Goal: Task Accomplishment & Management: Use online tool/utility

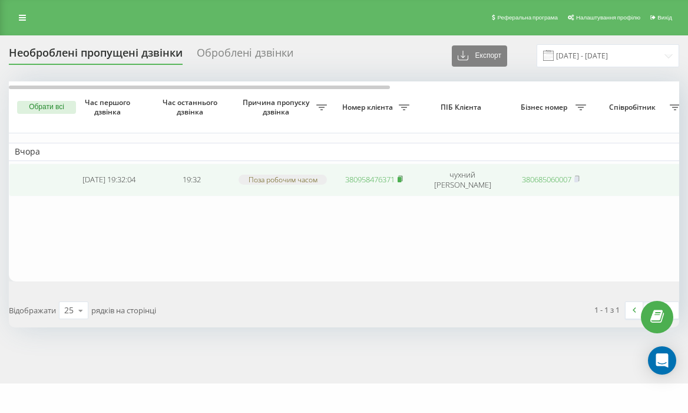
click at [403, 181] on icon at bounding box center [400, 178] width 5 height 7
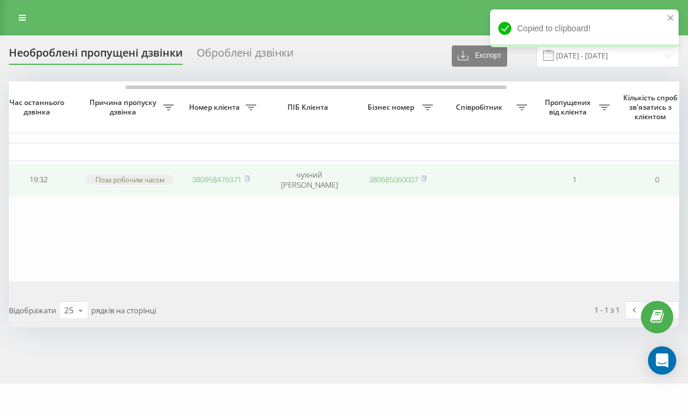
scroll to position [0, 508]
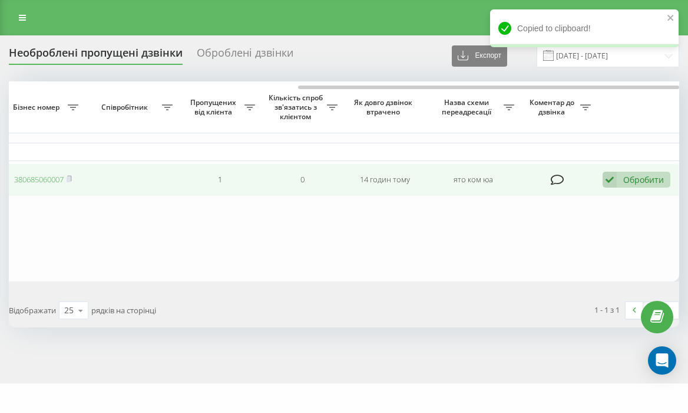
click at [647, 183] on div "Обробити" at bounding box center [644, 179] width 41 height 11
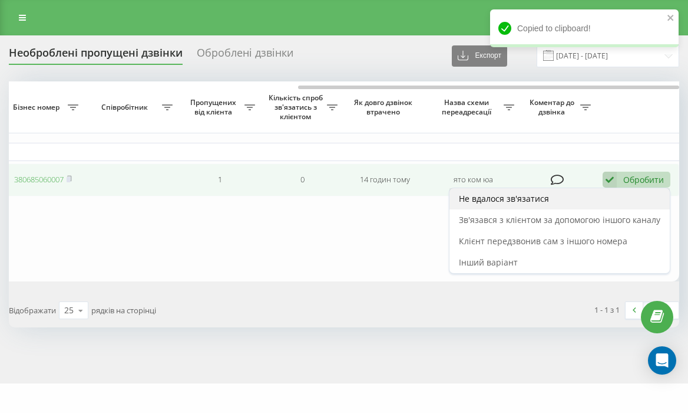
click at [595, 206] on div "Не вдалося зв'язатися" at bounding box center [560, 198] width 220 height 21
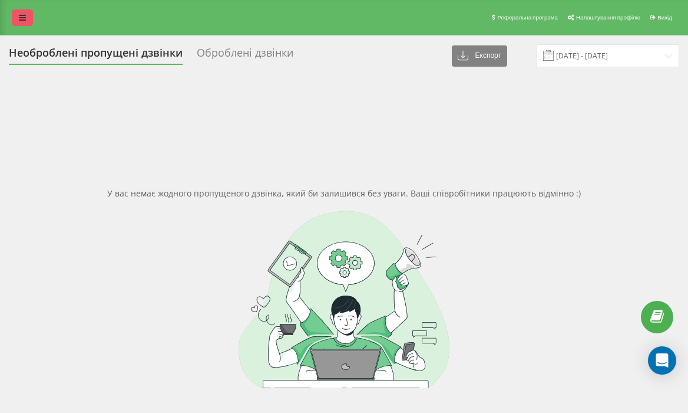
click at [19, 16] on icon at bounding box center [22, 18] width 7 height 8
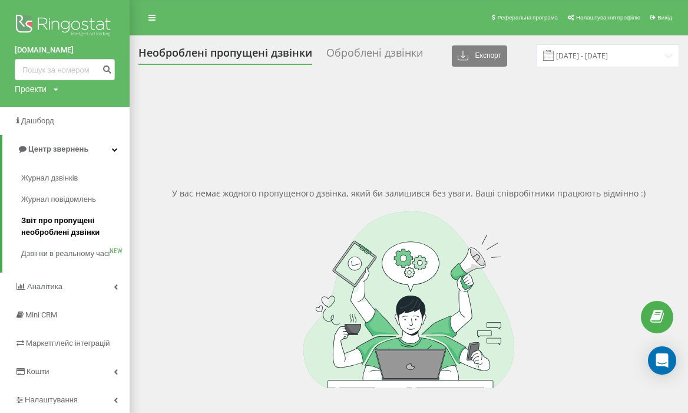
click at [62, 216] on span "Звіт про пропущені необроблені дзвінки" at bounding box center [72, 227] width 103 height 24
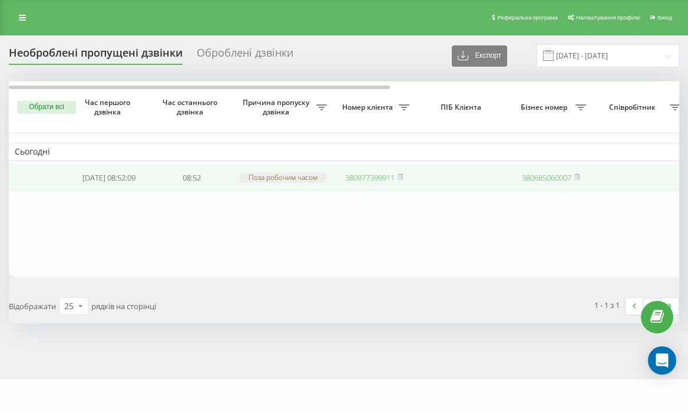
click at [361, 180] on link "380977399911" at bounding box center [370, 177] width 50 height 11
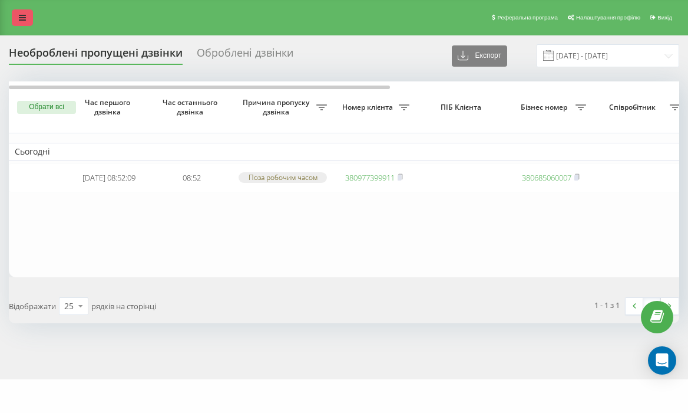
click at [27, 15] on link at bounding box center [22, 17] width 21 height 17
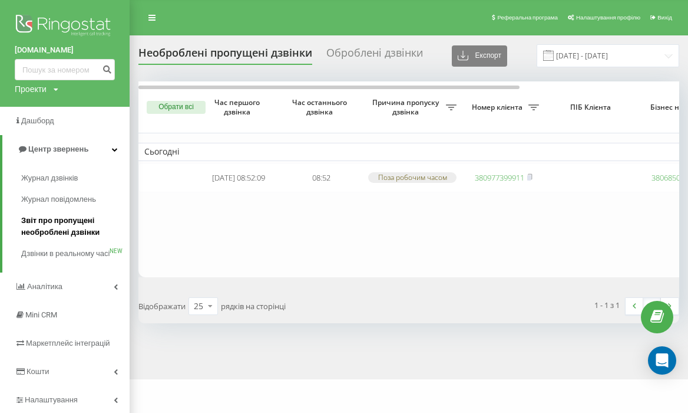
click at [72, 226] on span "Звіт про пропущені необроблені дзвінки" at bounding box center [72, 227] width 103 height 24
click at [64, 195] on span "Журнал повідомлень" at bounding box center [61, 199] width 81 height 12
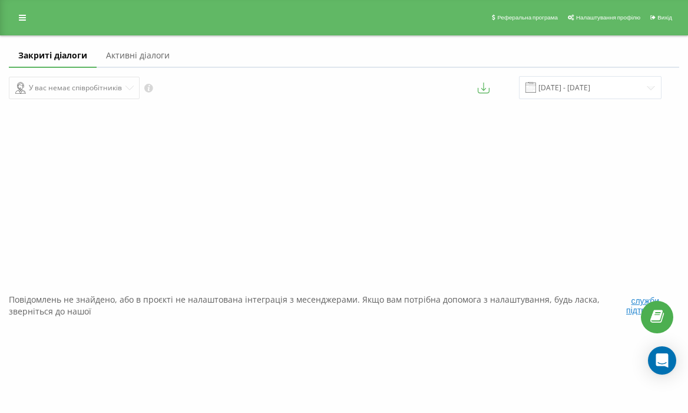
click at [30, 13] on link at bounding box center [22, 17] width 21 height 17
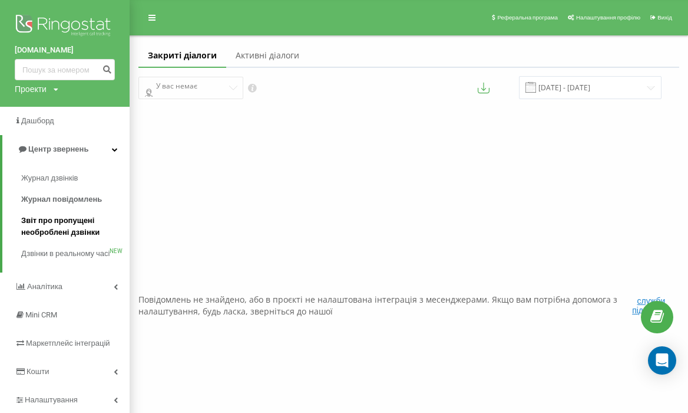
click at [80, 223] on span "Звіт про пропущені необроблені дзвінки" at bounding box center [72, 227] width 103 height 24
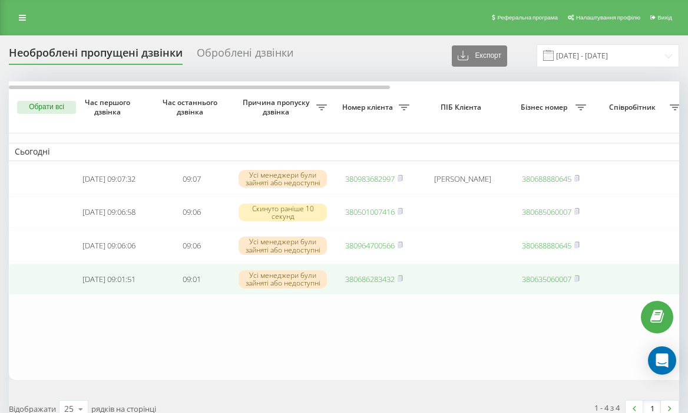
click at [377, 283] on link "380686283432" at bounding box center [370, 278] width 50 height 11
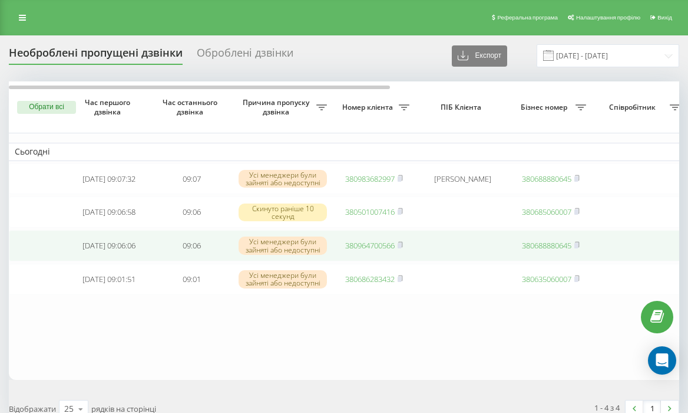
click at [375, 250] on link "380964700566" at bounding box center [370, 245] width 50 height 11
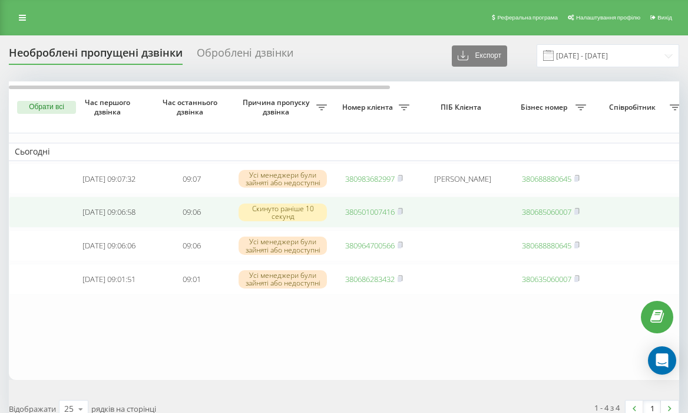
click at [373, 213] on link "380501007416" at bounding box center [370, 211] width 50 height 11
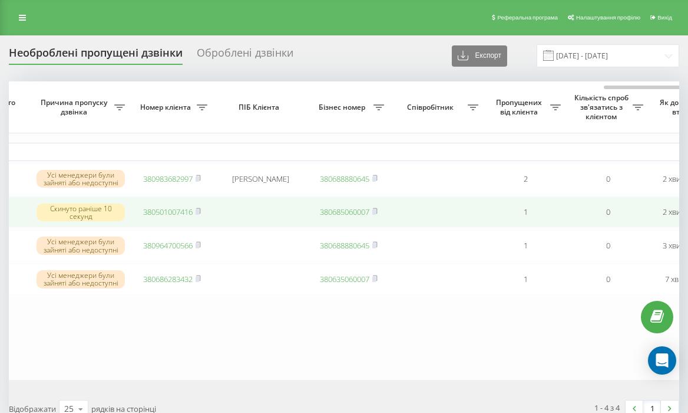
scroll to position [0, 508]
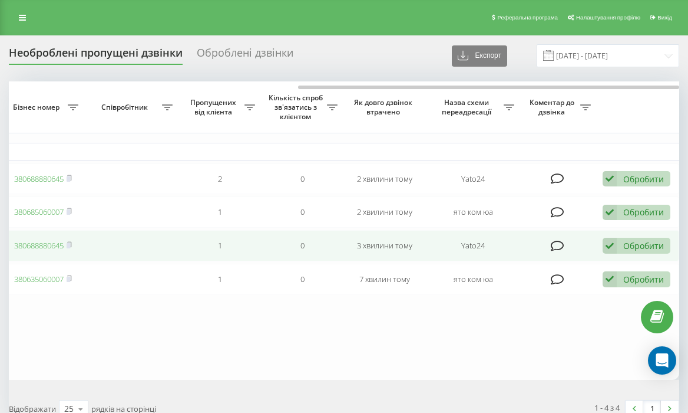
click at [621, 247] on div "Обробити Не вдалося зв'язатися Зв'язався з клієнтом за допомогою іншого каналу …" at bounding box center [637, 246] width 68 height 16
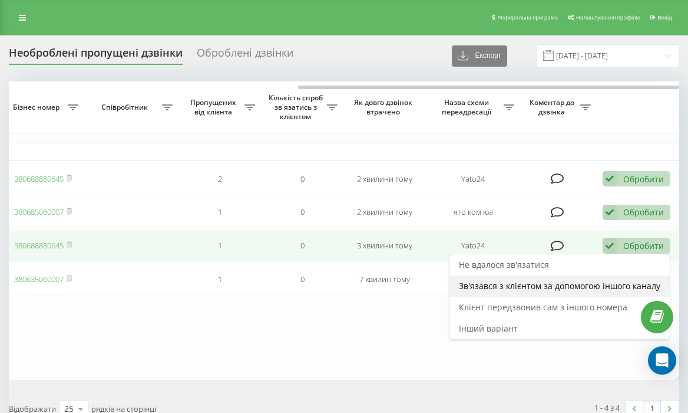
click at [560, 285] on span "Зв'язався з клієнтом за допомогою іншого каналу" at bounding box center [560, 285] width 202 height 11
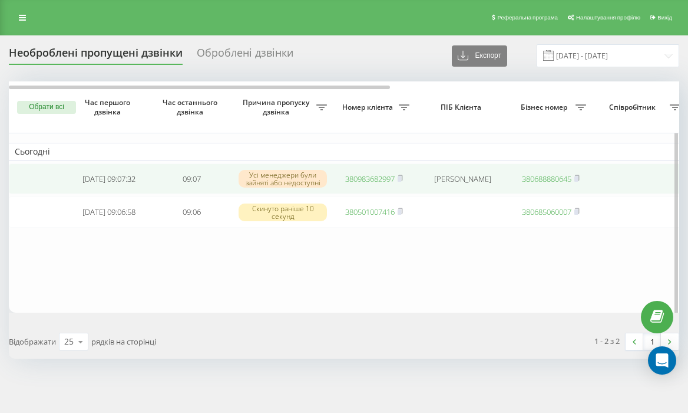
click at [371, 182] on link "380983682997" at bounding box center [370, 178] width 50 height 11
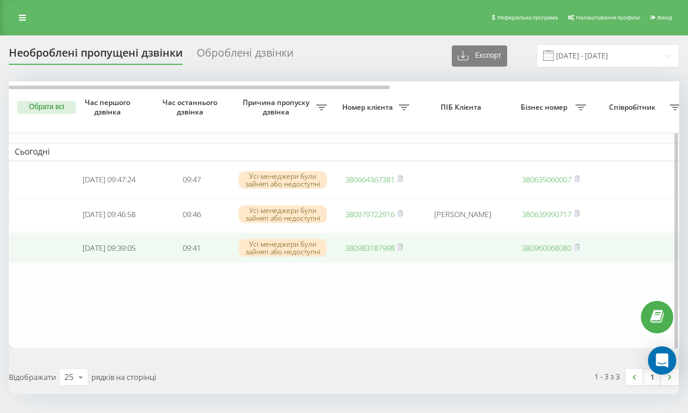
click at [386, 249] on link "380983187998" at bounding box center [370, 247] width 50 height 11
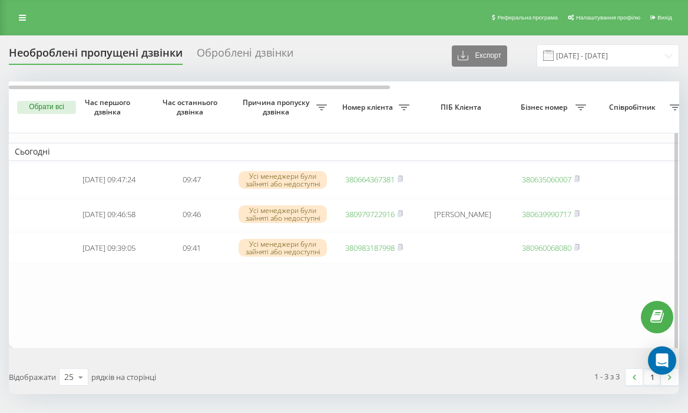
click at [373, 331] on table "Сьогодні 2025-08-20 09:47:24 09:47 Усі менеджери були зайняті або недоступні 38…" at bounding box center [598, 214] width 1179 height 266
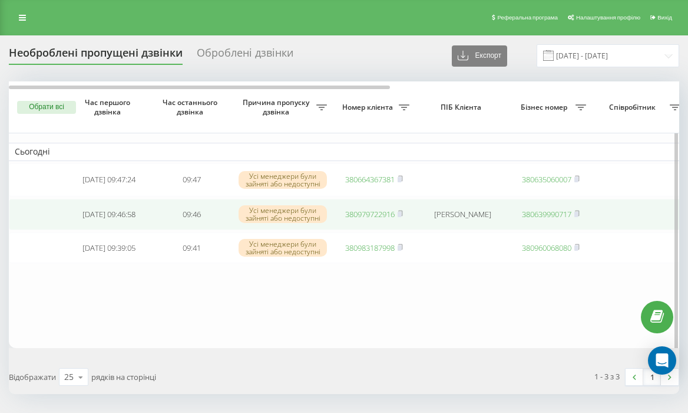
click at [360, 214] on link "380979722916" at bounding box center [370, 214] width 50 height 11
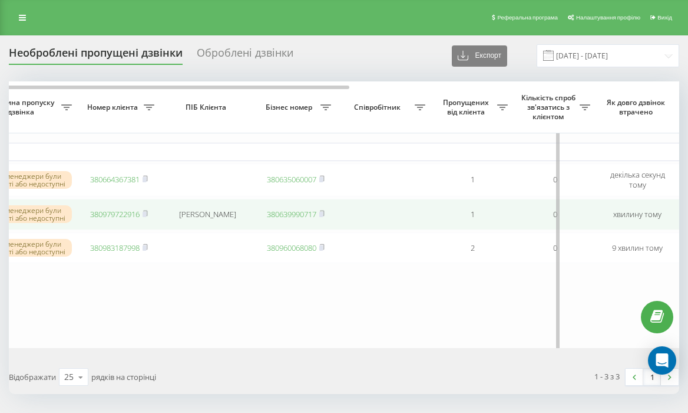
scroll to position [0, 508]
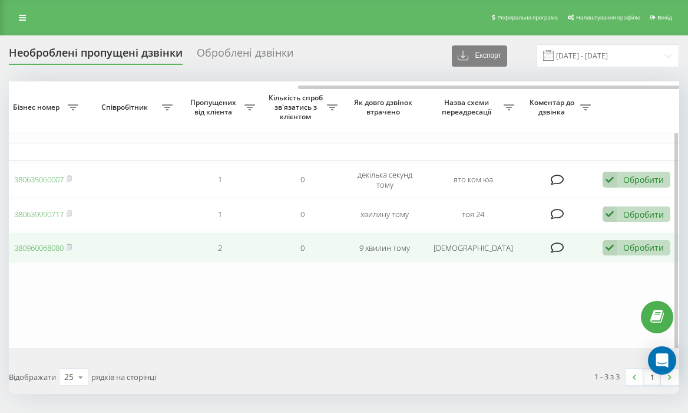
click at [641, 259] on td "Обробити Не вдалося зв'язатися Зв'язався з клієнтом за допомогою іншого каналу …" at bounding box center [638, 247] width 83 height 31
click at [640, 256] on div "Обробити Не вдалося зв'язатися Зв'язався з клієнтом за допомогою іншого каналу …" at bounding box center [637, 248] width 68 height 16
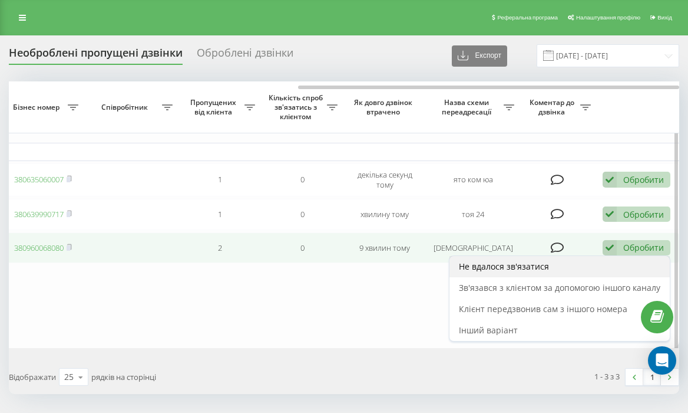
click at [607, 277] on div "Не вдалося зв'язатися" at bounding box center [560, 266] width 220 height 21
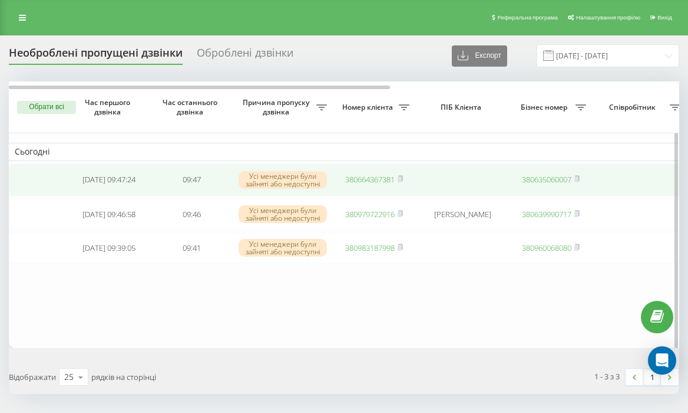
click at [368, 176] on link "380664367381" at bounding box center [370, 179] width 50 height 11
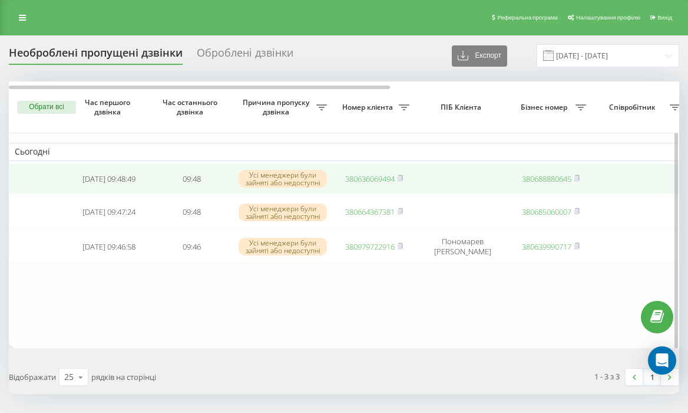
click at [365, 183] on link "380636069494" at bounding box center [370, 178] width 50 height 11
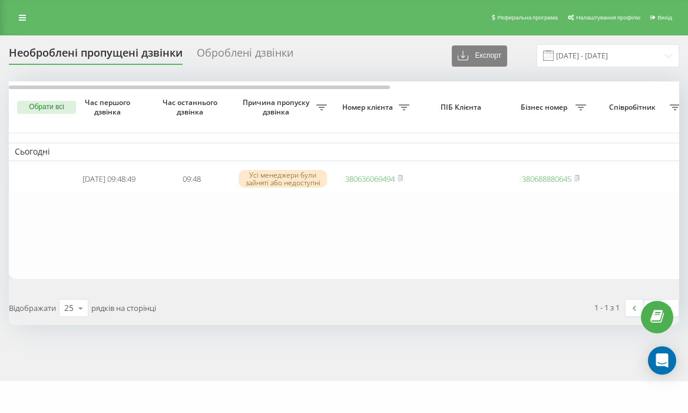
click at [418, 275] on table "Сьогодні 2025-08-20 09:48:49 09:48 Усі менеджери були зайняті або недоступні 38…" at bounding box center [598, 179] width 1179 height 197
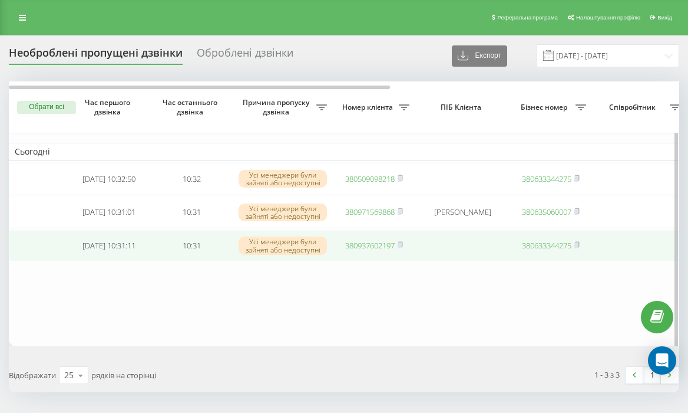
click at [379, 250] on link "380937602197" at bounding box center [370, 245] width 50 height 11
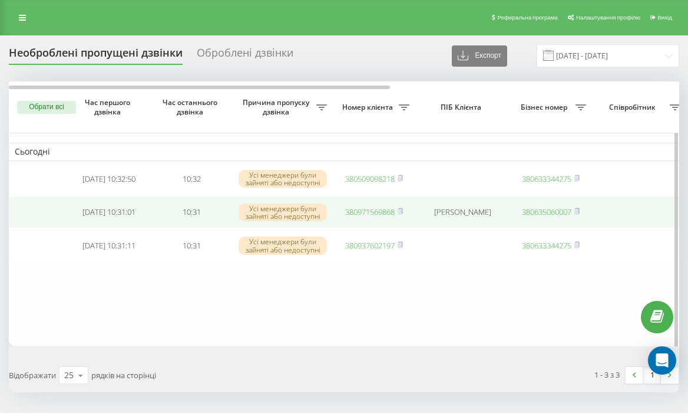
click at [377, 215] on link "380971569868" at bounding box center [370, 211] width 50 height 11
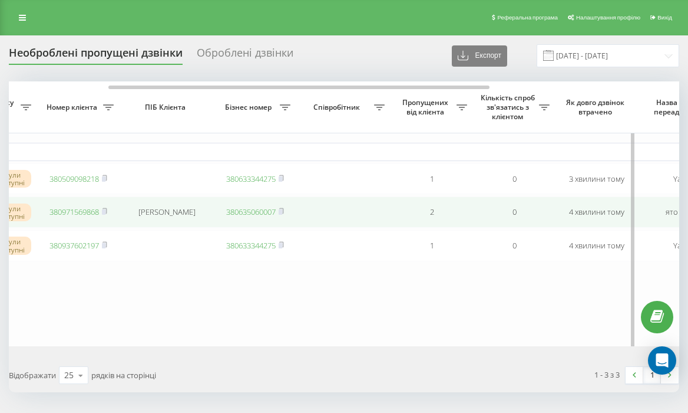
scroll to position [0, 508]
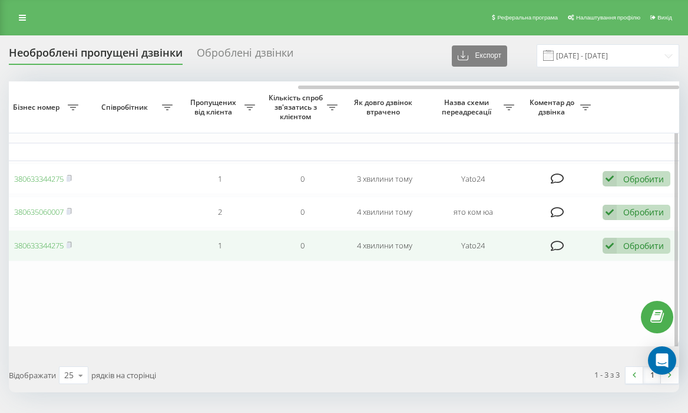
click at [624, 246] on div "Обробити" at bounding box center [644, 245] width 41 height 11
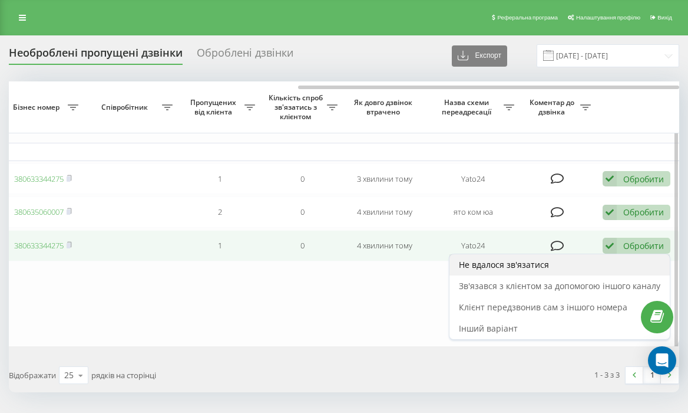
click at [526, 265] on span "Не вдалося зв'язатися" at bounding box center [504, 264] width 90 height 11
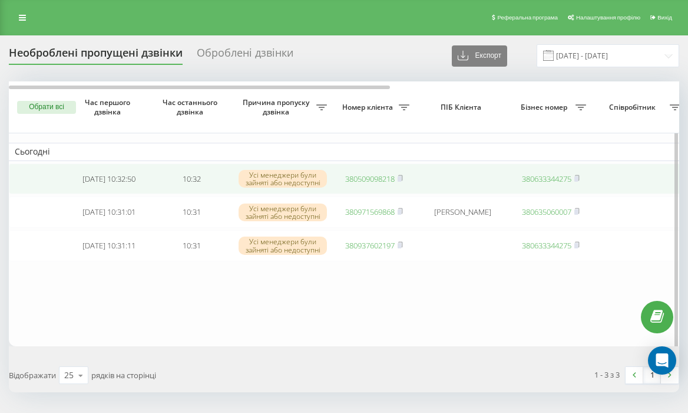
click at [366, 176] on link "380509098218" at bounding box center [370, 178] width 50 height 11
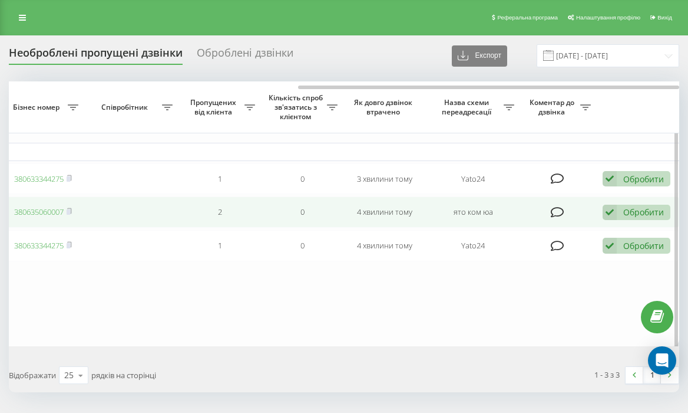
click at [621, 224] on td "Обробити Не вдалося зв'язатися Зв'язався з клієнтом за допомогою іншого каналу …" at bounding box center [638, 211] width 83 height 31
click at [619, 219] on div "Обробити Не вдалося зв'язатися Зв'язався з клієнтом за допомогою іншого каналу …" at bounding box center [637, 213] width 68 height 16
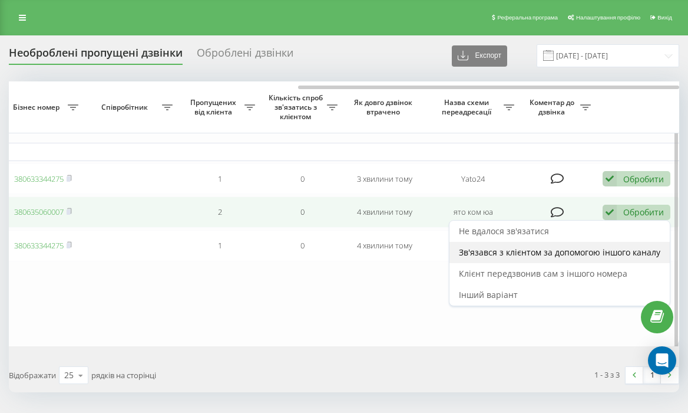
click at [577, 257] on span "Зв'язався з клієнтом за допомогою іншого каналу" at bounding box center [560, 251] width 202 height 11
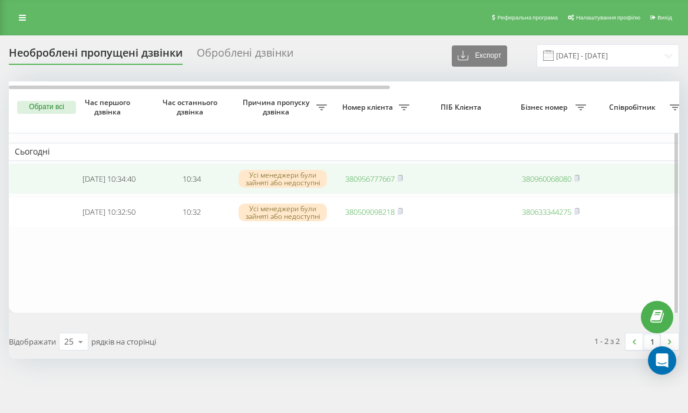
click at [366, 179] on link "380956777667" at bounding box center [370, 178] width 50 height 11
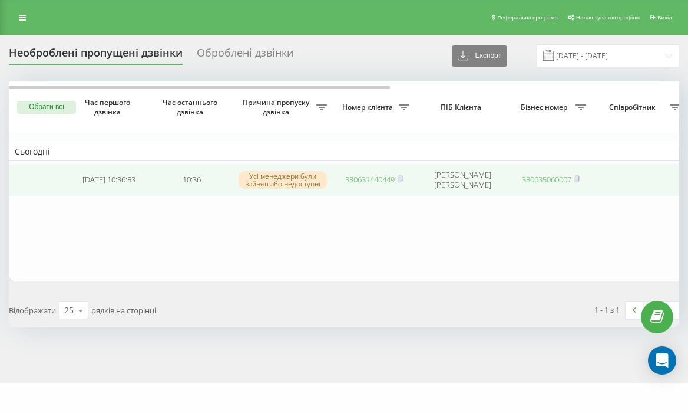
click at [372, 175] on link "380631440449" at bounding box center [370, 179] width 50 height 11
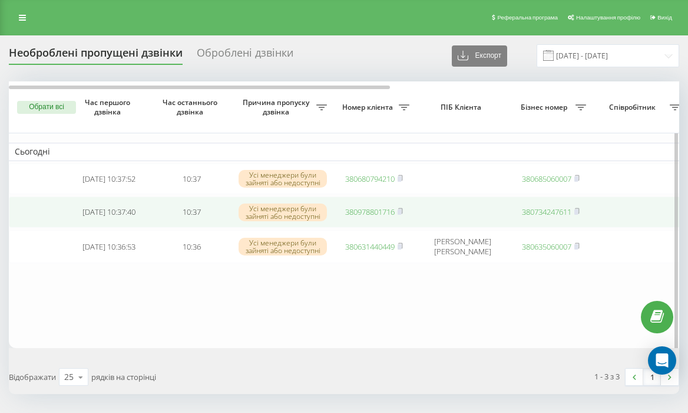
click at [367, 215] on link "380978801716" at bounding box center [370, 211] width 50 height 11
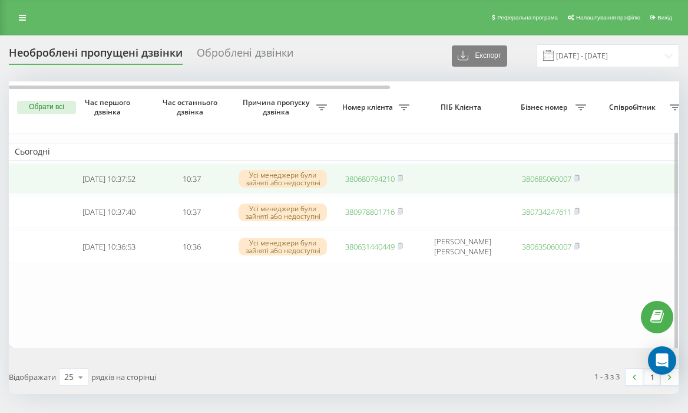
click at [368, 181] on link "380680794210" at bounding box center [370, 178] width 50 height 11
